Goal: Check status: Check status

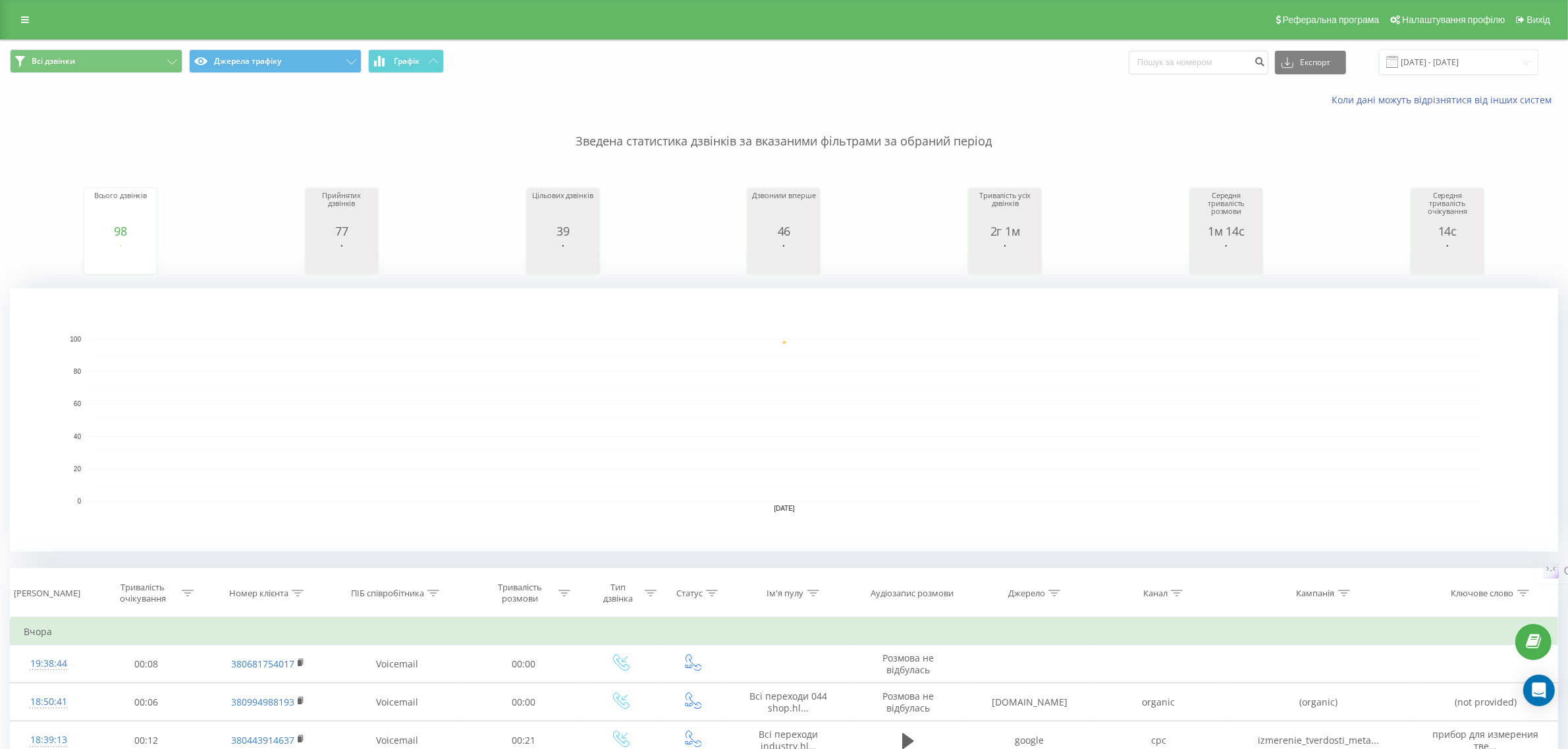
scroll to position [83, 0]
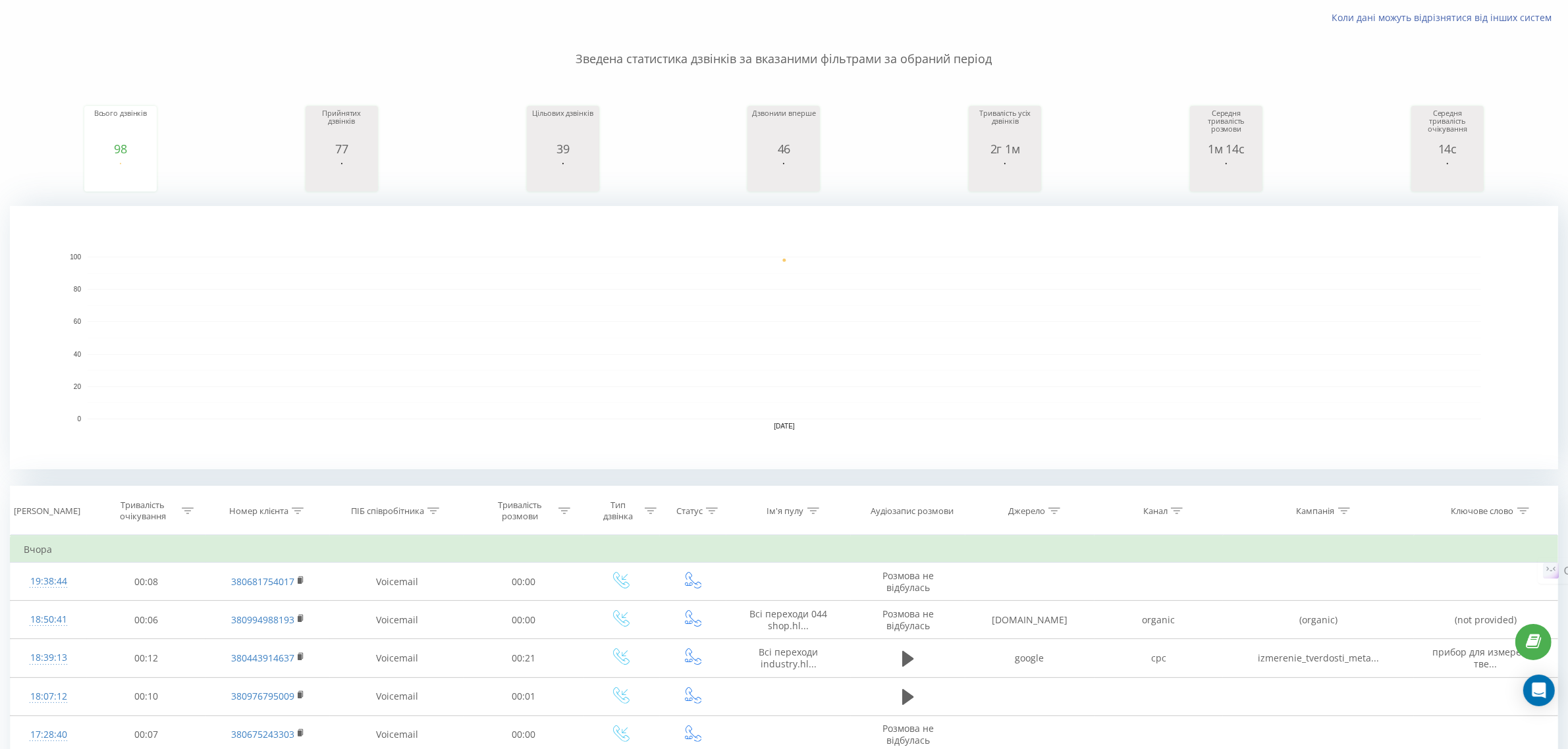
click at [425, 505] on div "ПІБ співробітника" at bounding box center [395, 511] width 88 height 11
click at [370, 602] on input "text" at bounding box center [397, 604] width 116 height 23
type input "[PERSON_NAME]"
click at [443, 627] on span "OK" at bounding box center [424, 631] width 37 height 21
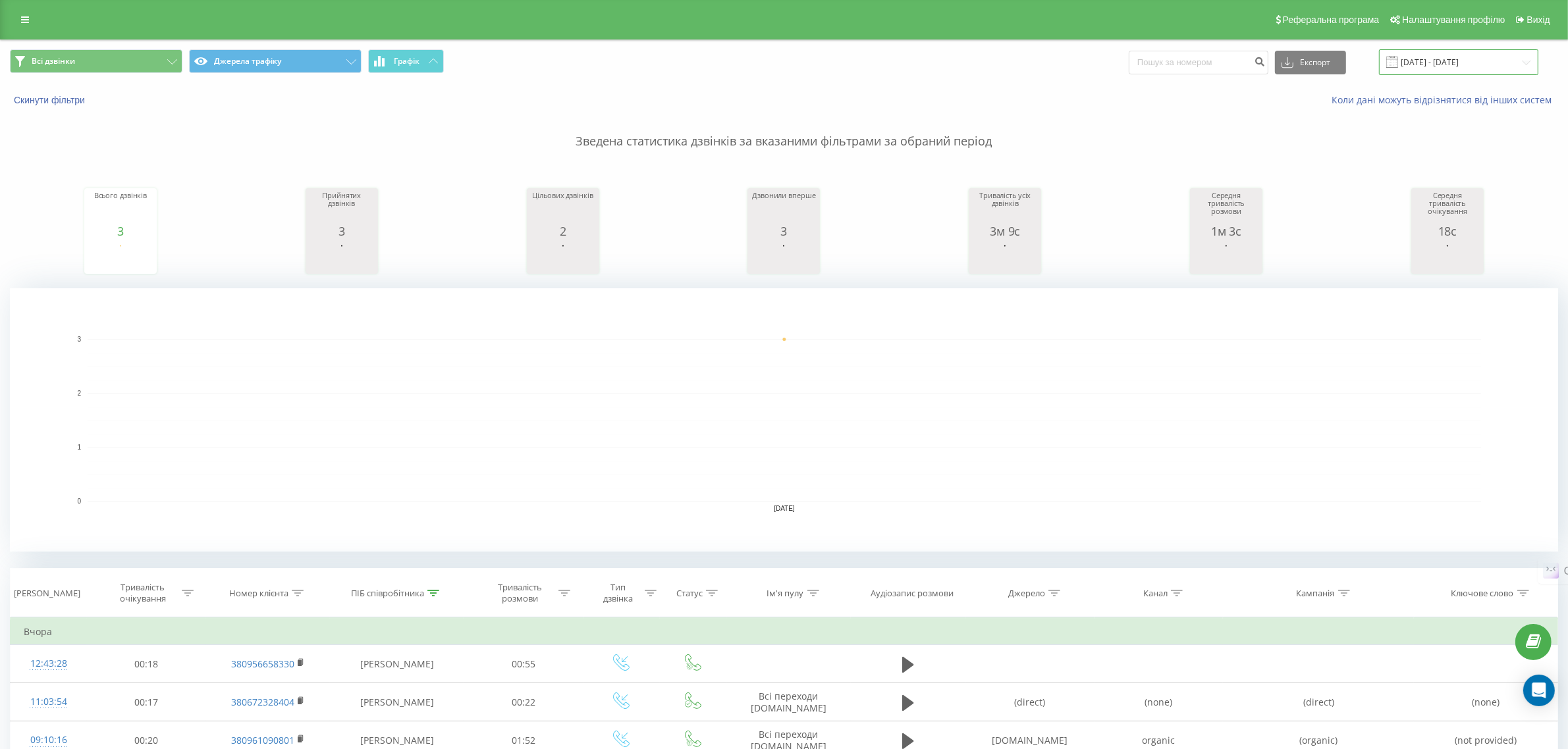
click at [1441, 60] on input "[DATE] - [DATE]" at bounding box center [1458, 62] width 159 height 25
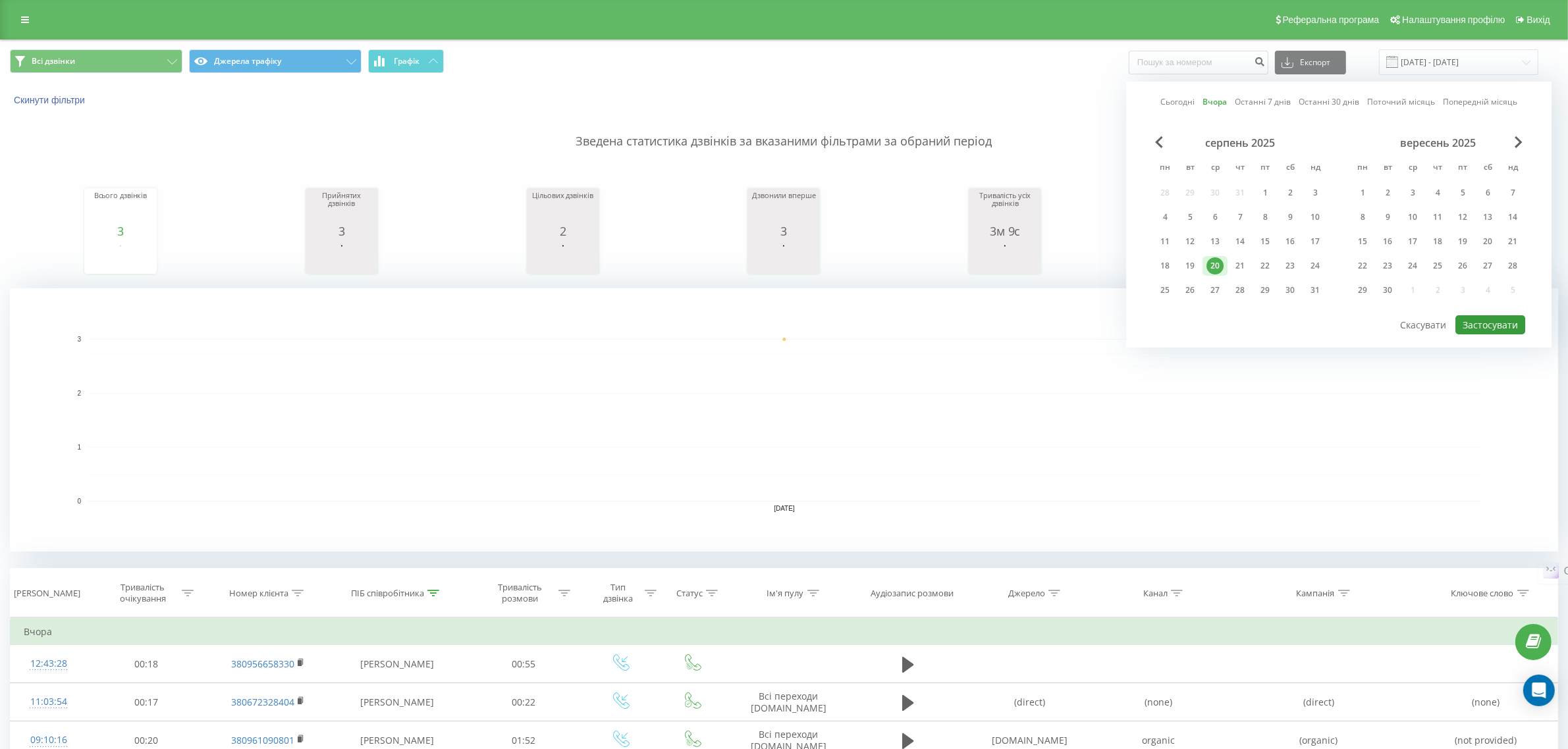
click at [1485, 323] on button "Застосувати" at bounding box center [1490, 325] width 70 height 19
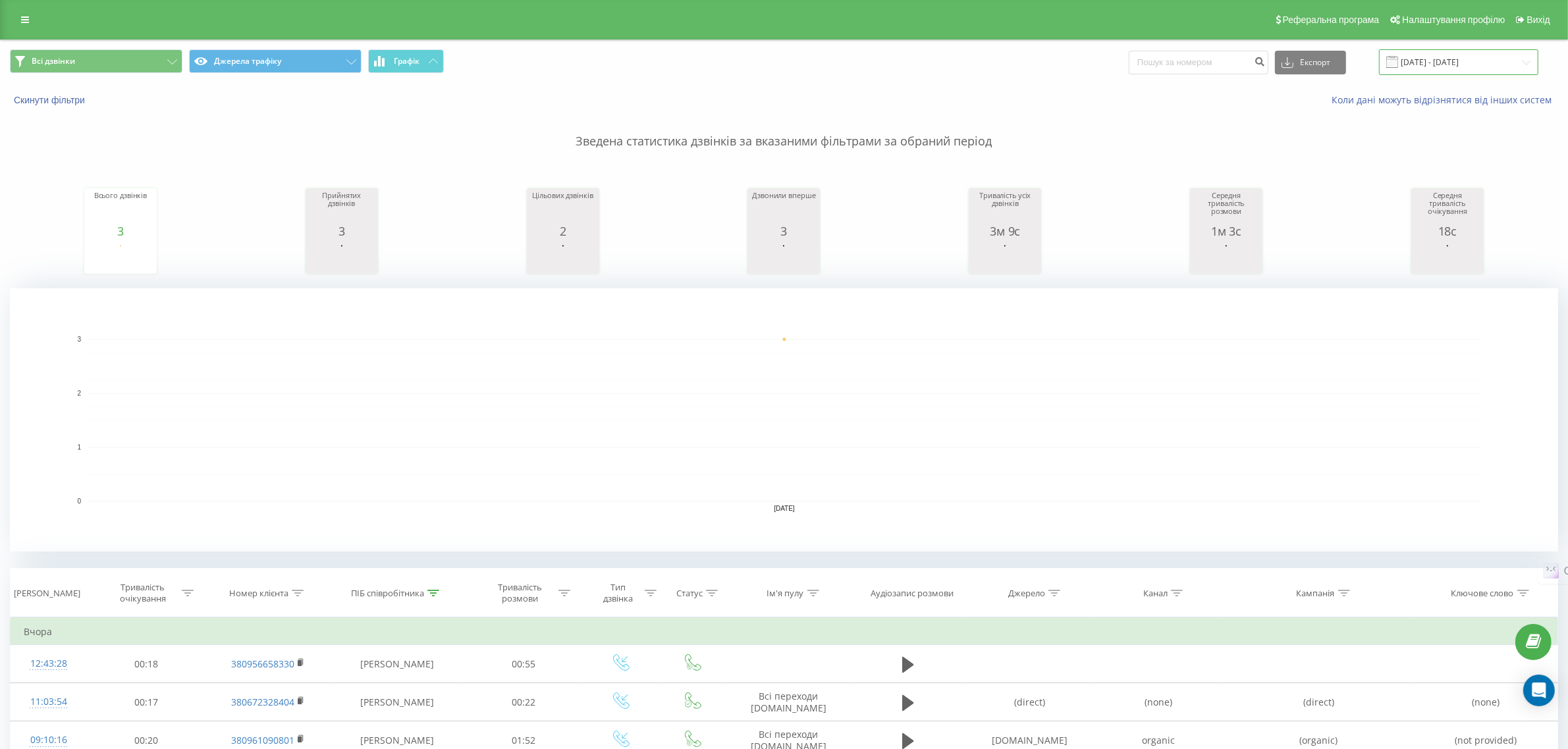
click at [1437, 60] on input "[DATE] - [DATE]" at bounding box center [1458, 62] width 159 height 25
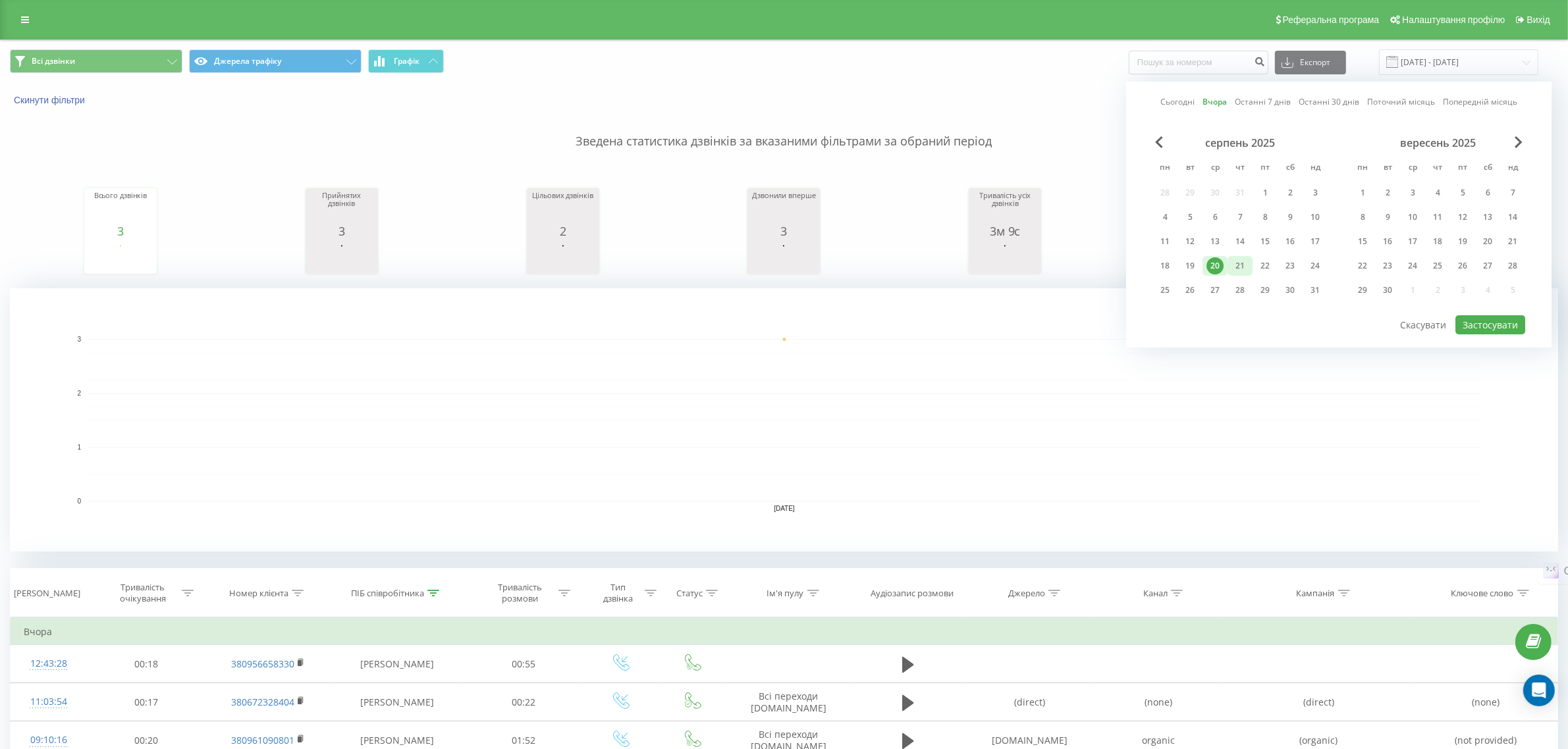
click at [1242, 263] on div "21" at bounding box center [1240, 266] width 17 height 17
click at [1487, 320] on button "Застосувати" at bounding box center [1490, 325] width 70 height 19
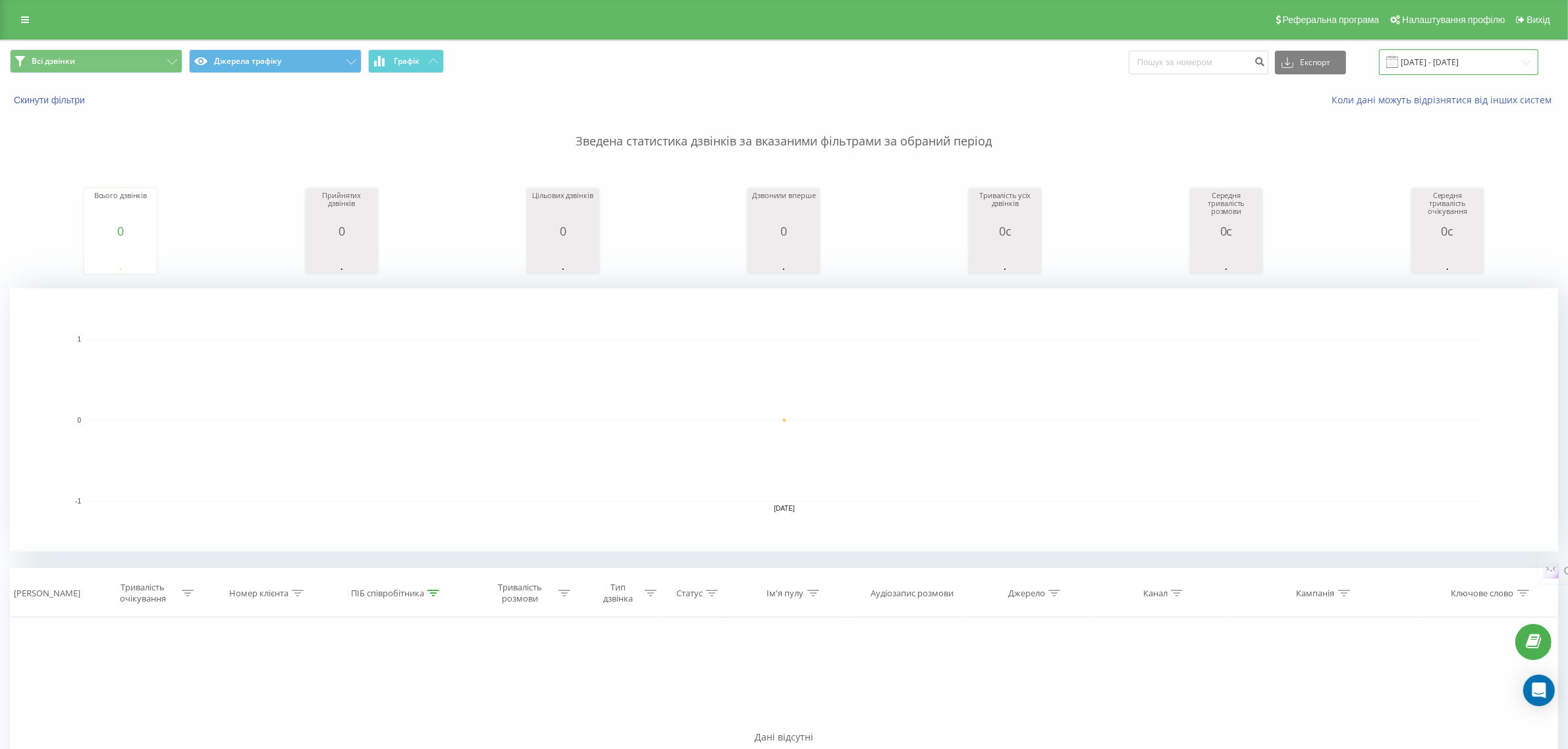
click at [1452, 66] on input "[DATE] - [DATE]" at bounding box center [1458, 62] width 159 height 25
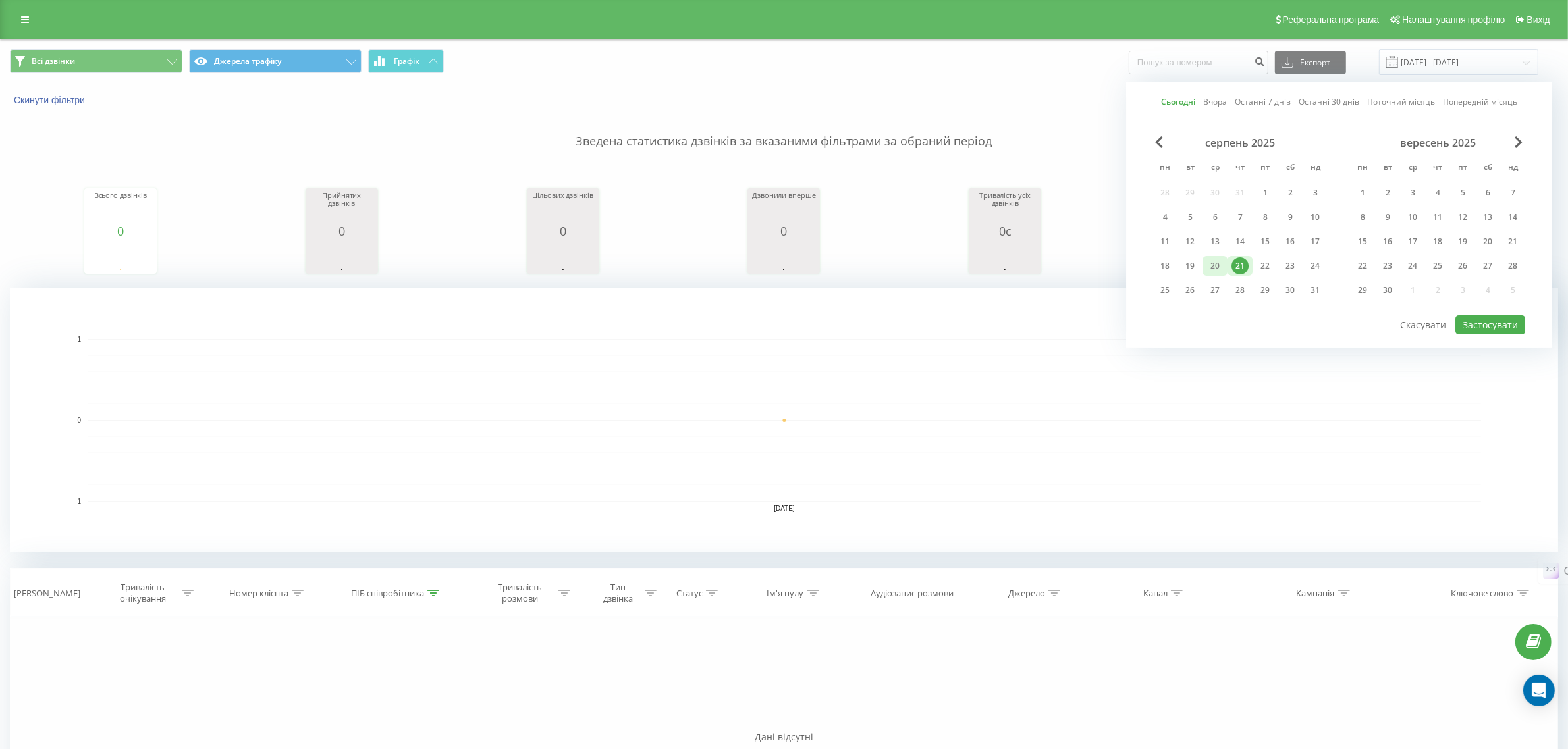
click at [1225, 259] on div "20" at bounding box center [1214, 265] width 25 height 20
click at [1473, 317] on button "Застосувати" at bounding box center [1490, 325] width 70 height 19
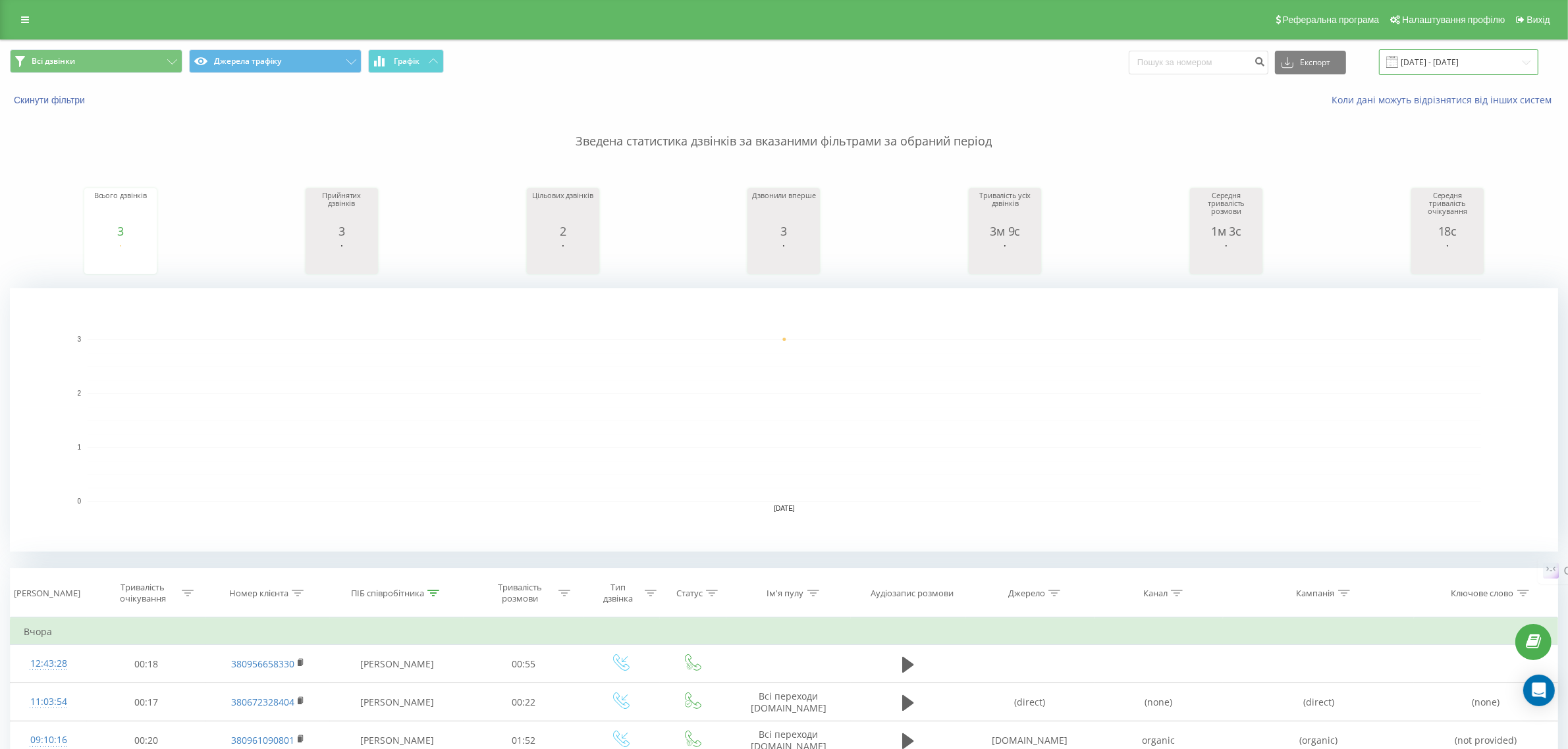
click at [1423, 53] on input "[DATE] - [DATE]" at bounding box center [1458, 62] width 159 height 25
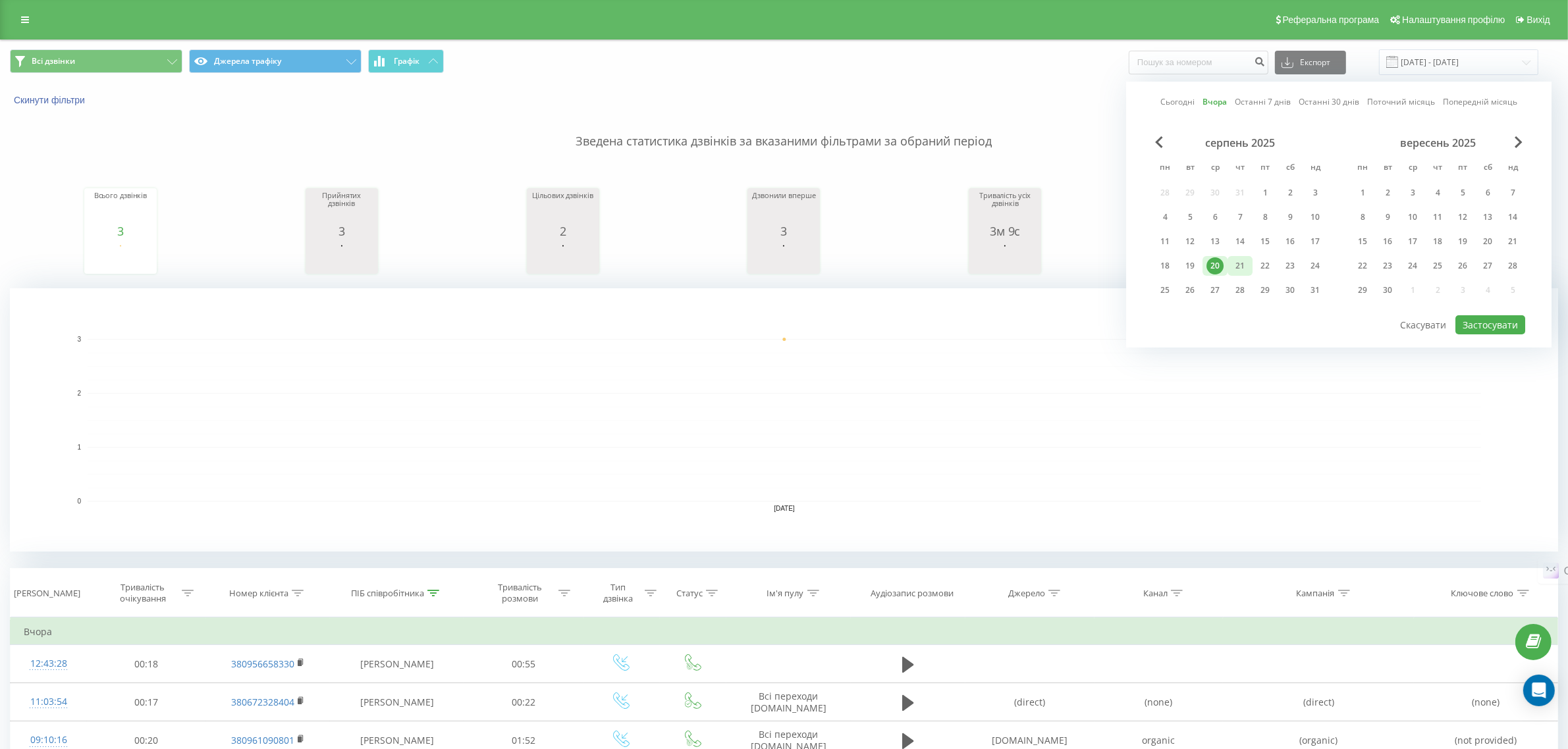
click at [1241, 260] on div "21" at bounding box center [1240, 266] width 17 height 17
click at [1480, 317] on button "Застосувати" at bounding box center [1490, 325] width 70 height 19
type input "[DATE] - [DATE]"
